Goal: Transaction & Acquisition: Download file/media

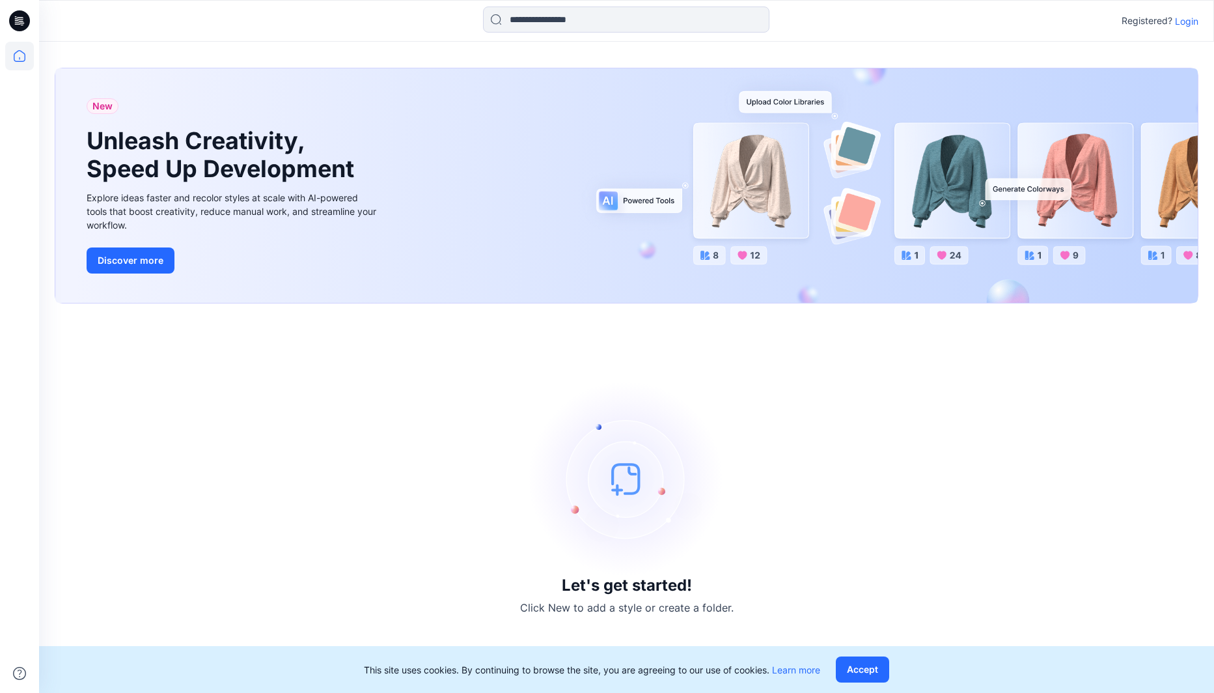
scroll to position [1, 0]
click at [1200, 23] on div "Registered? Login" at bounding box center [626, 21] width 1174 height 29
click at [1183, 21] on p "Login" at bounding box center [1186, 21] width 23 height 14
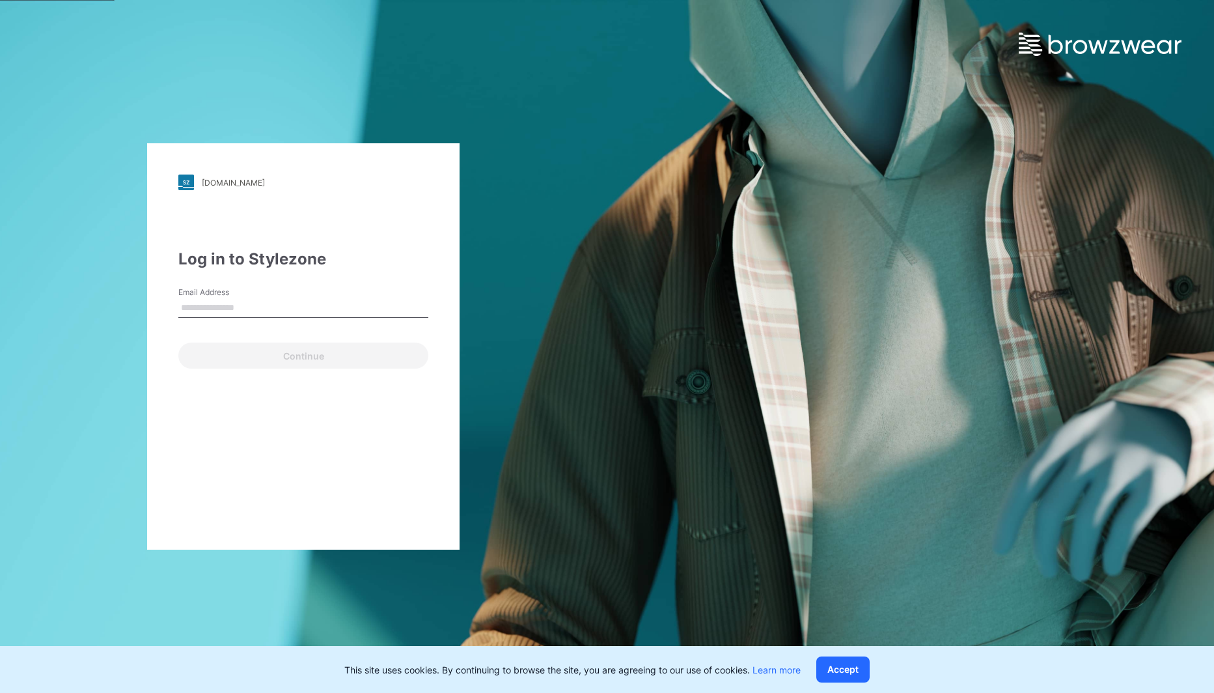
type input "**********"
click at [254, 353] on button "Continue" at bounding box center [303, 355] width 250 height 26
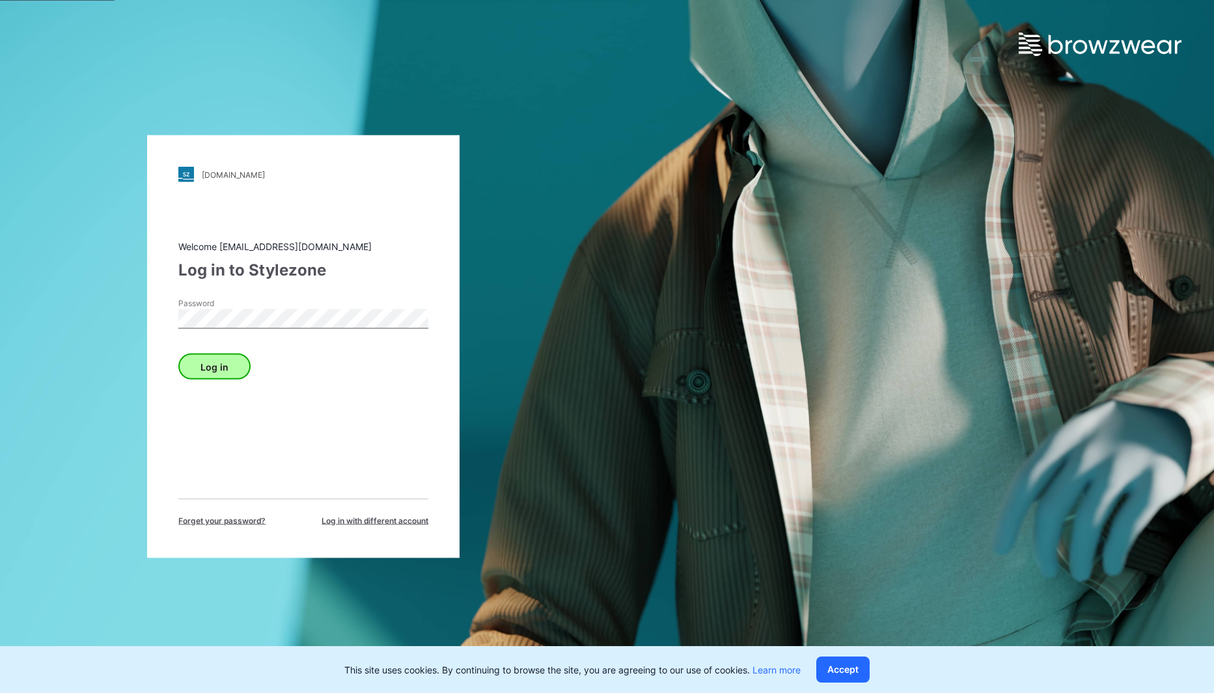
click at [197, 364] on button "Log in" at bounding box center [214, 366] width 72 height 26
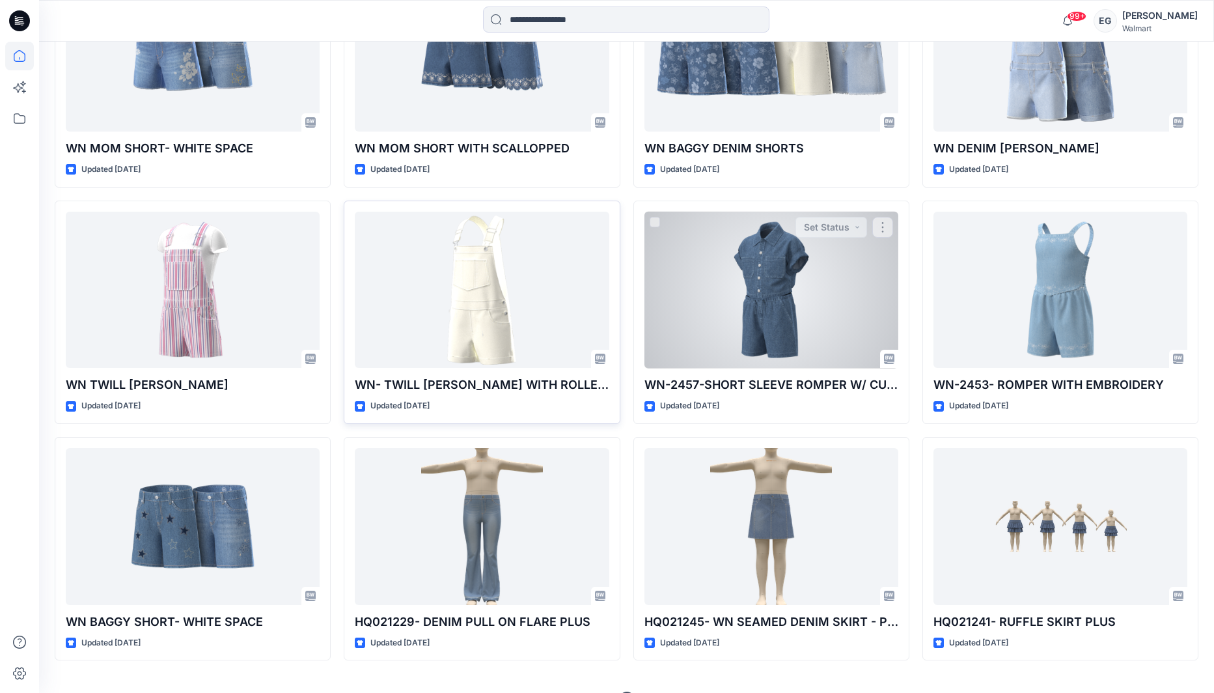
scroll to position [2608, 0]
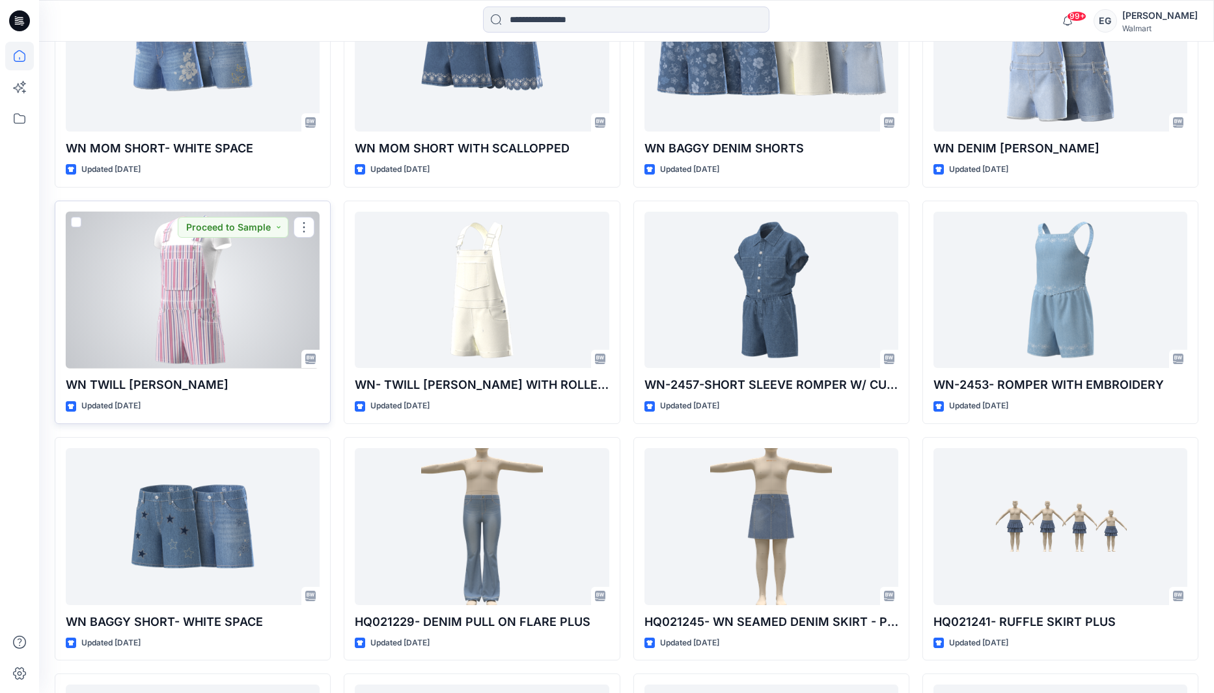
click at [184, 260] on div at bounding box center [193, 290] width 254 height 157
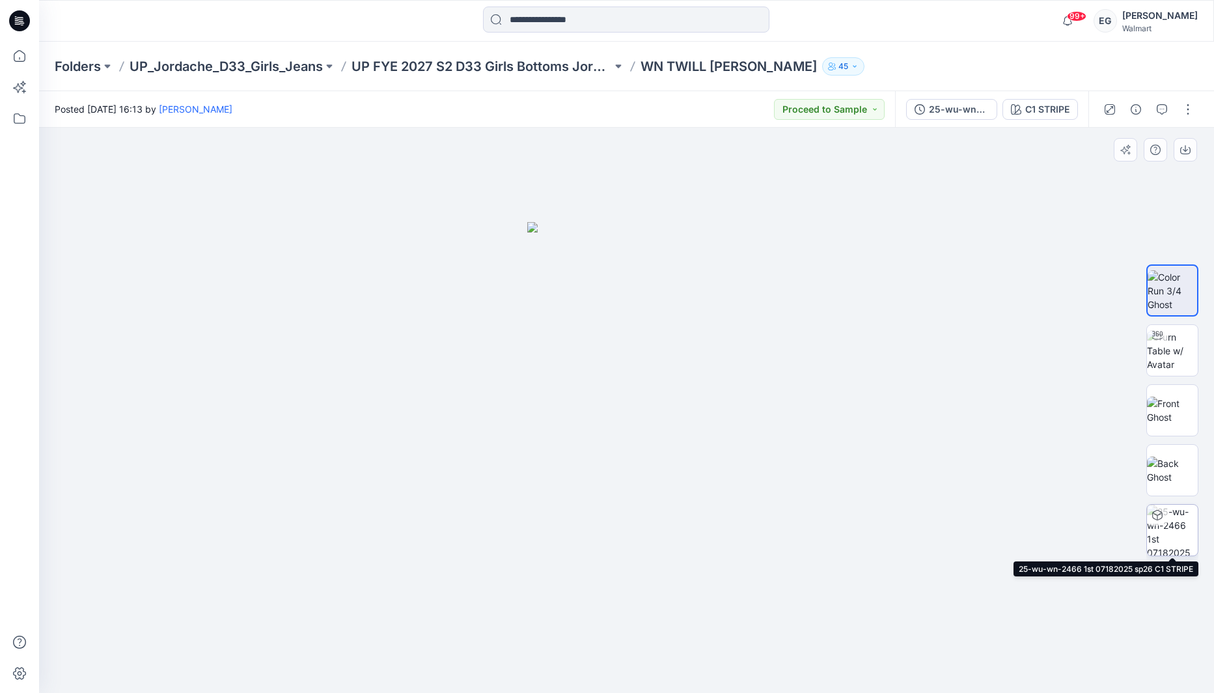
click at [1186, 517] on img at bounding box center [1172, 529] width 51 height 51
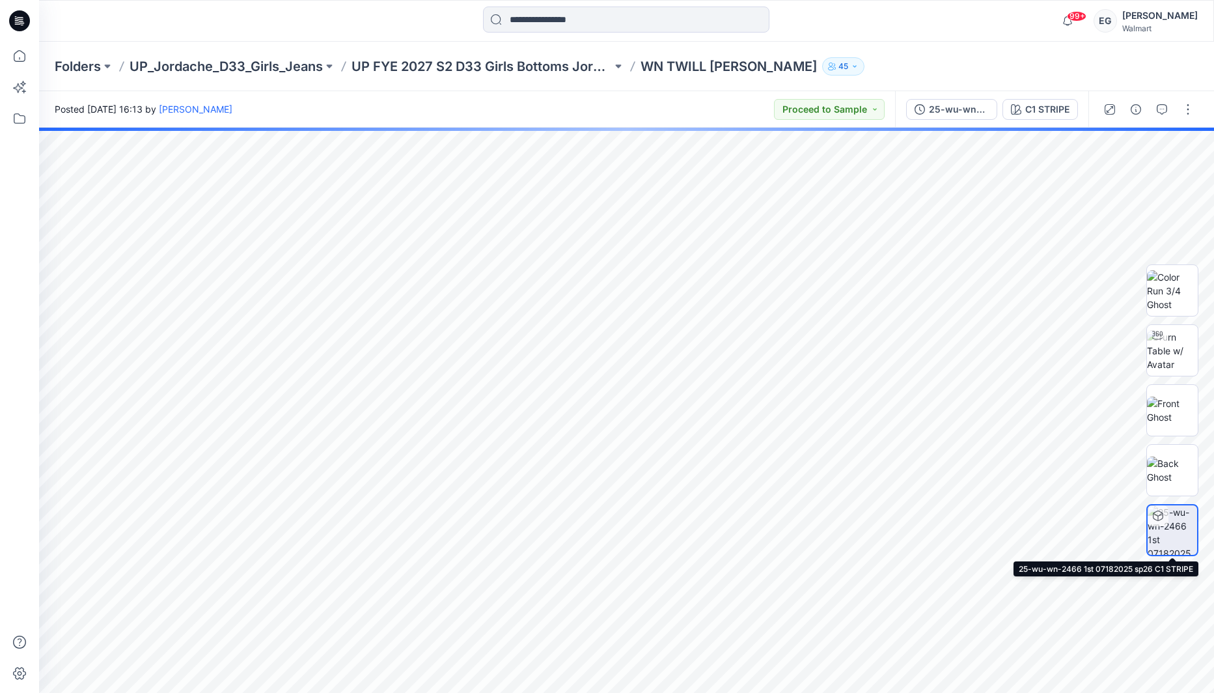
click at [1156, 515] on icon at bounding box center [1158, 514] width 10 height 3
click at [1175, 480] on img at bounding box center [1172, 469] width 51 height 27
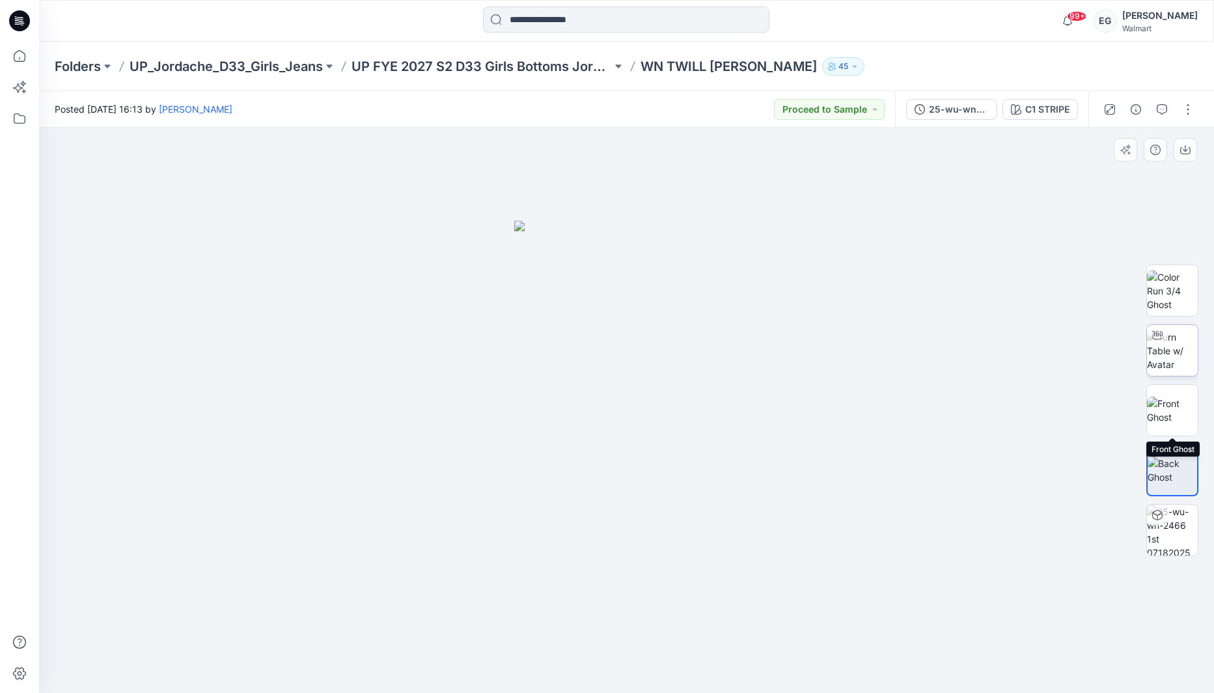
drag, startPoint x: 1183, startPoint y: 405, endPoint x: 1179, endPoint y: 350, distance: 54.8
click at [1183, 402] on img at bounding box center [1172, 409] width 51 height 27
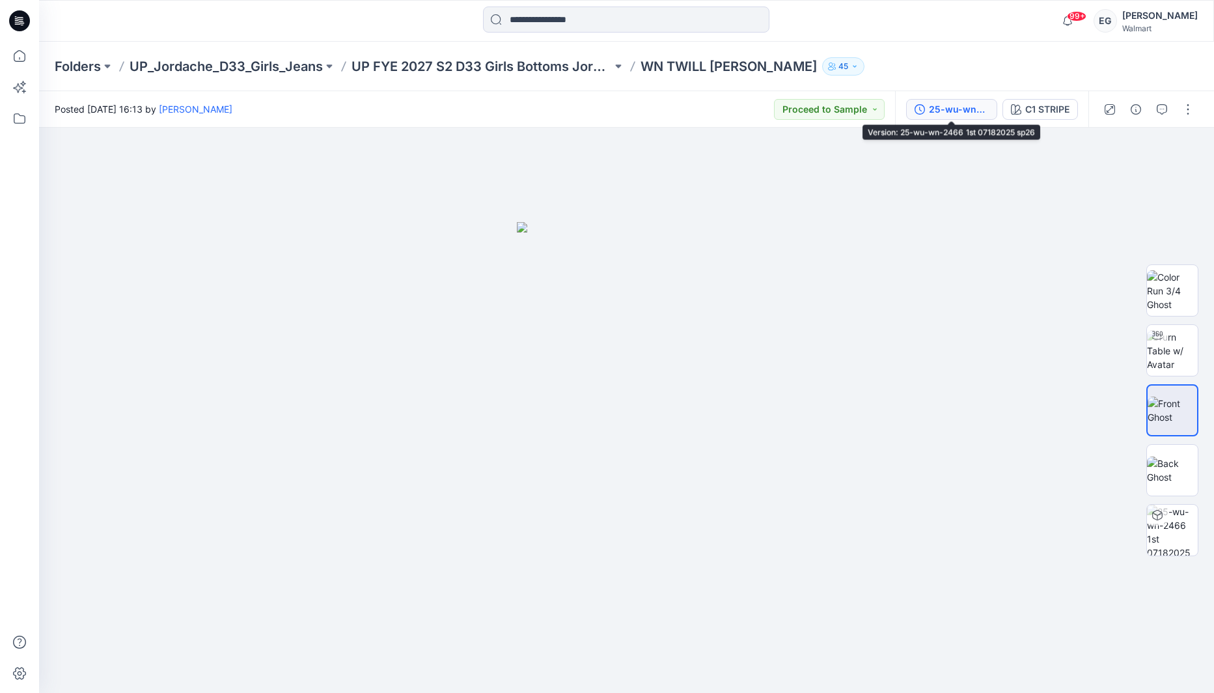
click at [929, 110] on div "25-wu-wn-2466 1st 07182025 sp26" at bounding box center [959, 109] width 60 height 14
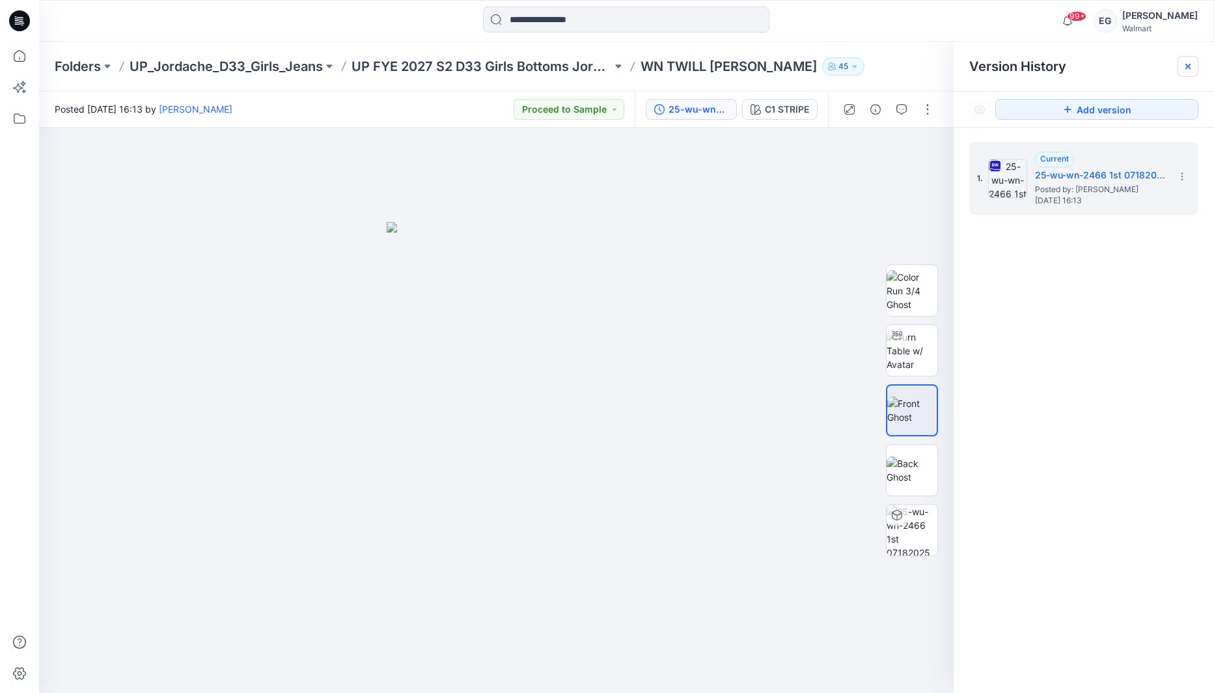
click at [1189, 65] on icon at bounding box center [1187, 66] width 5 height 5
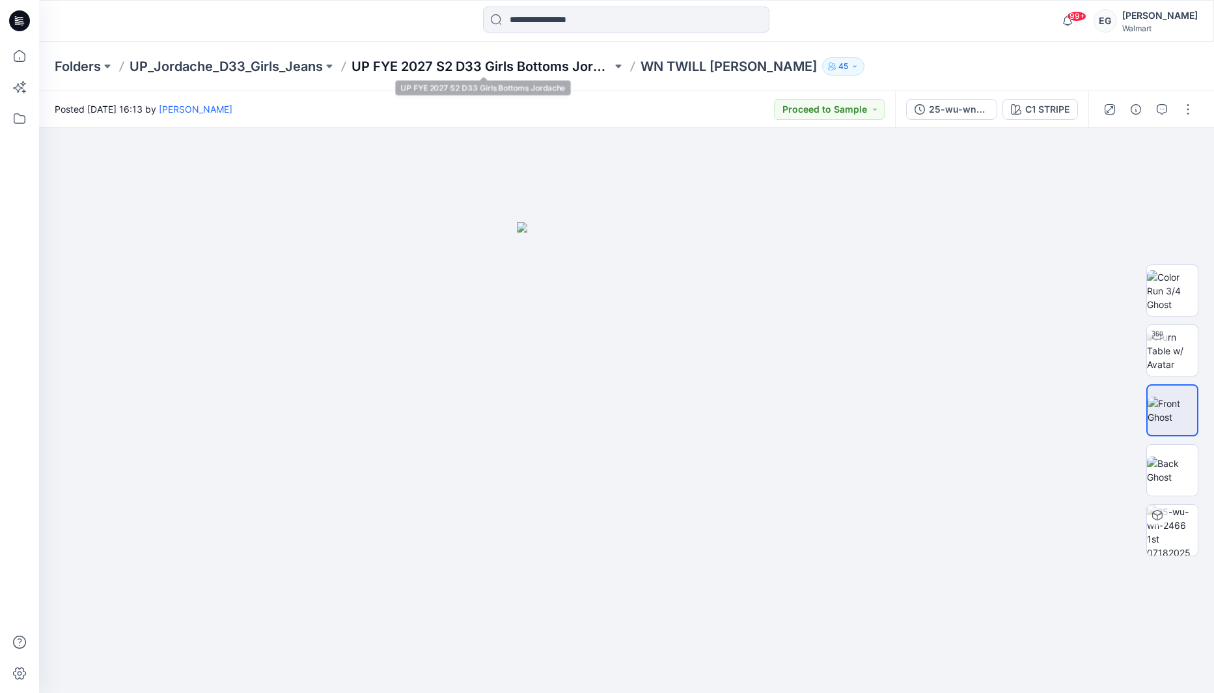
click at [501, 66] on p "UP FYE 2027 S2 D33 Girls Bottoms Jordache" at bounding box center [481, 66] width 260 height 18
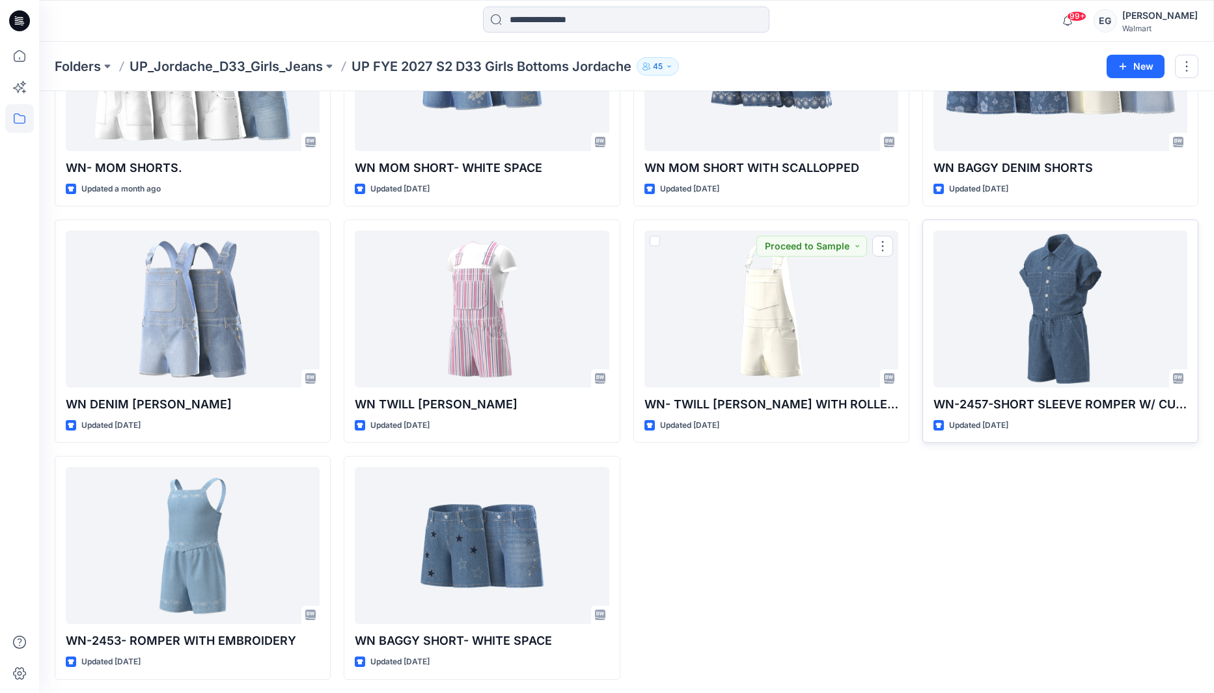
scroll to position [162, 0]
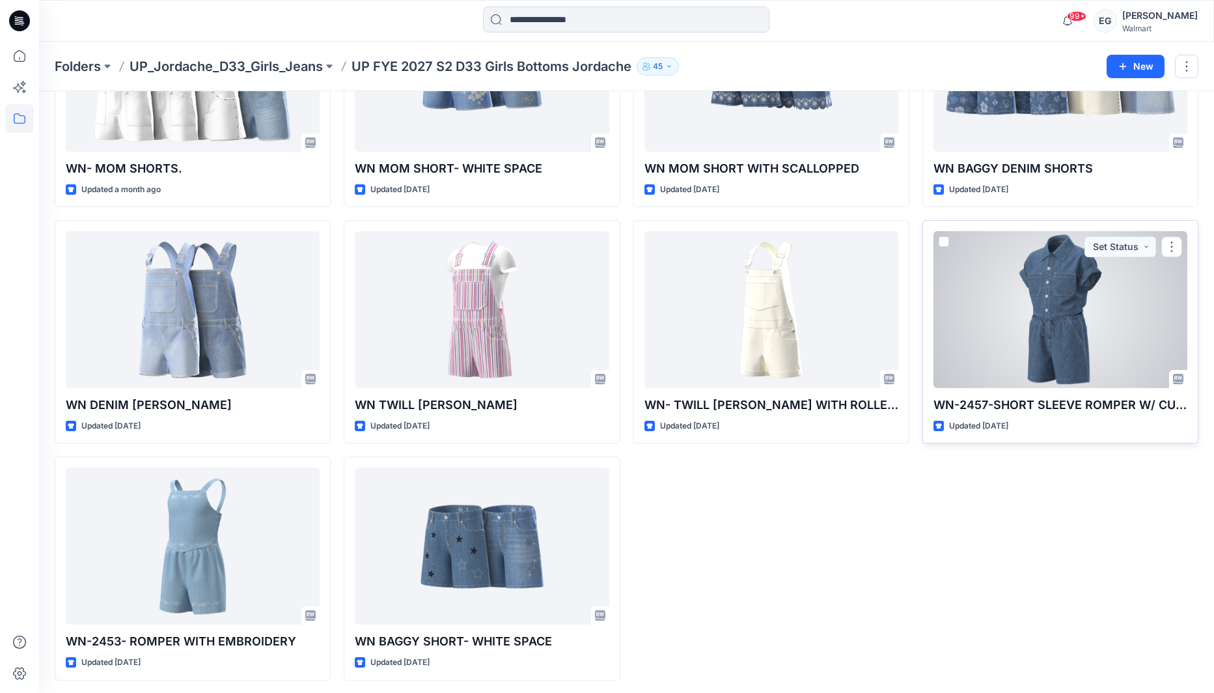
click at [1035, 318] on div at bounding box center [1060, 309] width 254 height 157
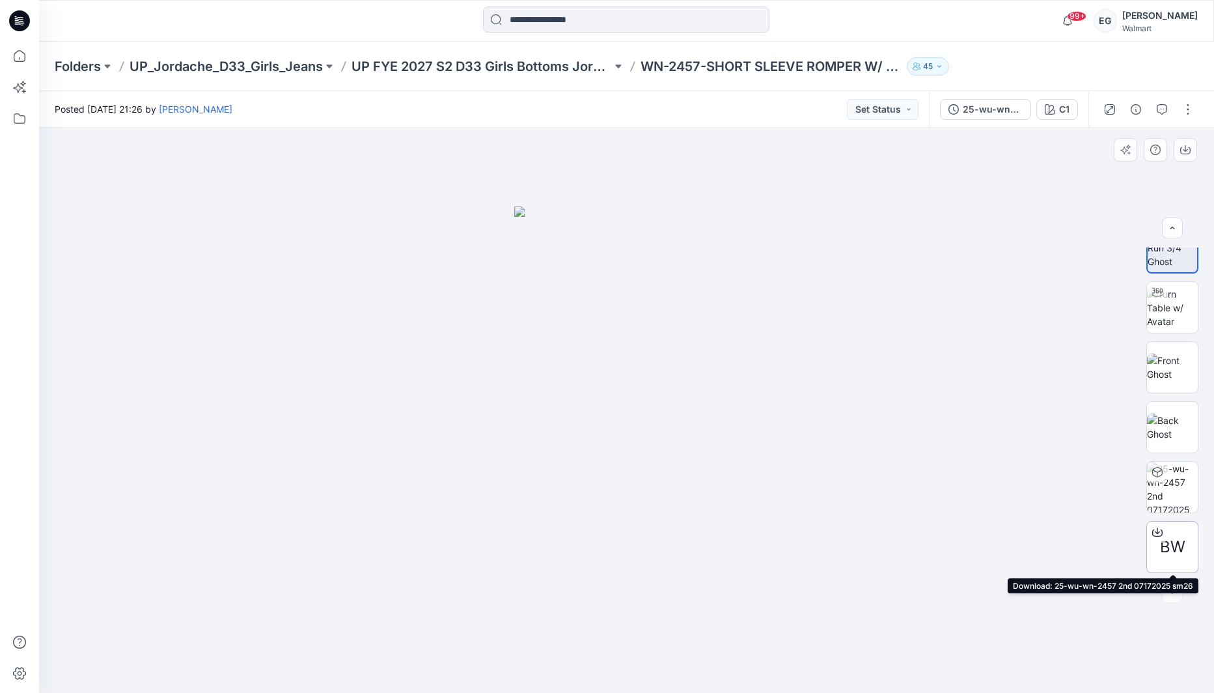
scroll to position [26, 0]
click at [1179, 530] on div "BW" at bounding box center [1172, 547] width 52 height 52
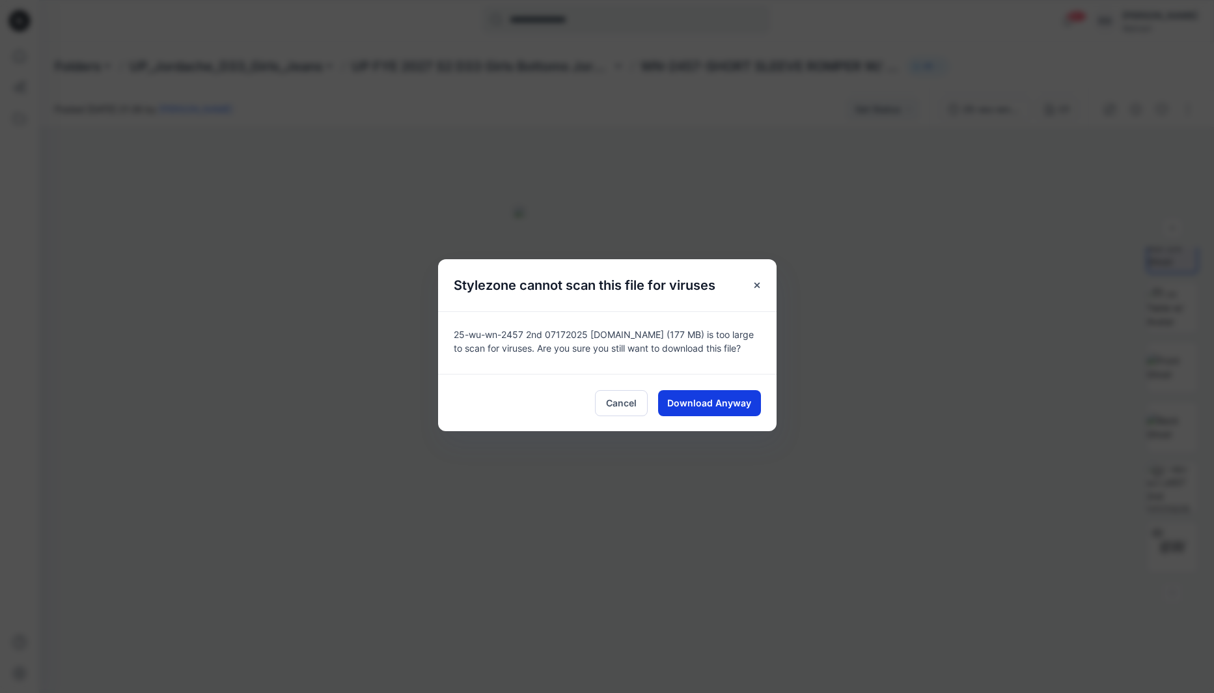
click at [717, 406] on span "Download Anyway" at bounding box center [709, 403] width 84 height 14
